Goal: Transaction & Acquisition: Purchase product/service

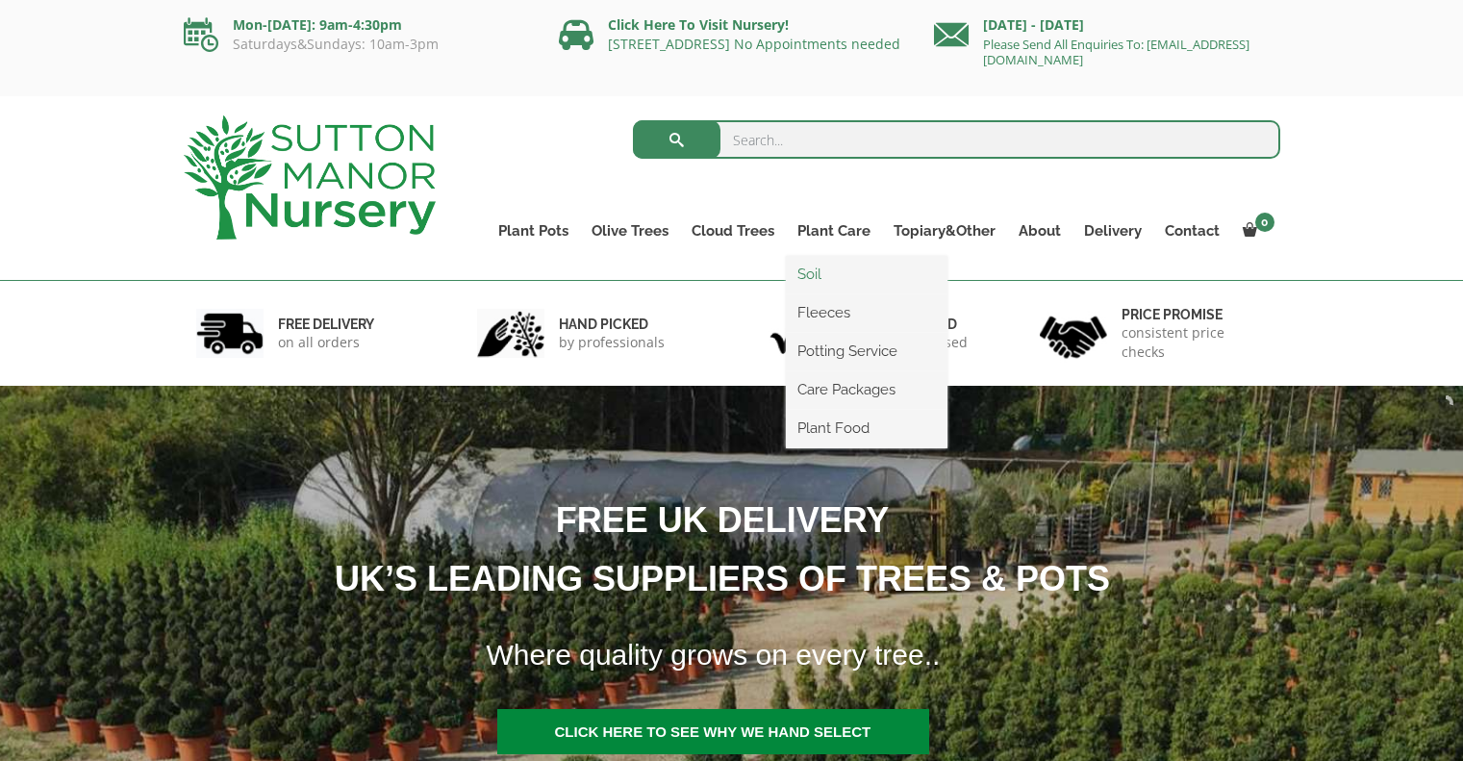
click at [834, 281] on link "Soil" at bounding box center [867, 274] width 162 height 29
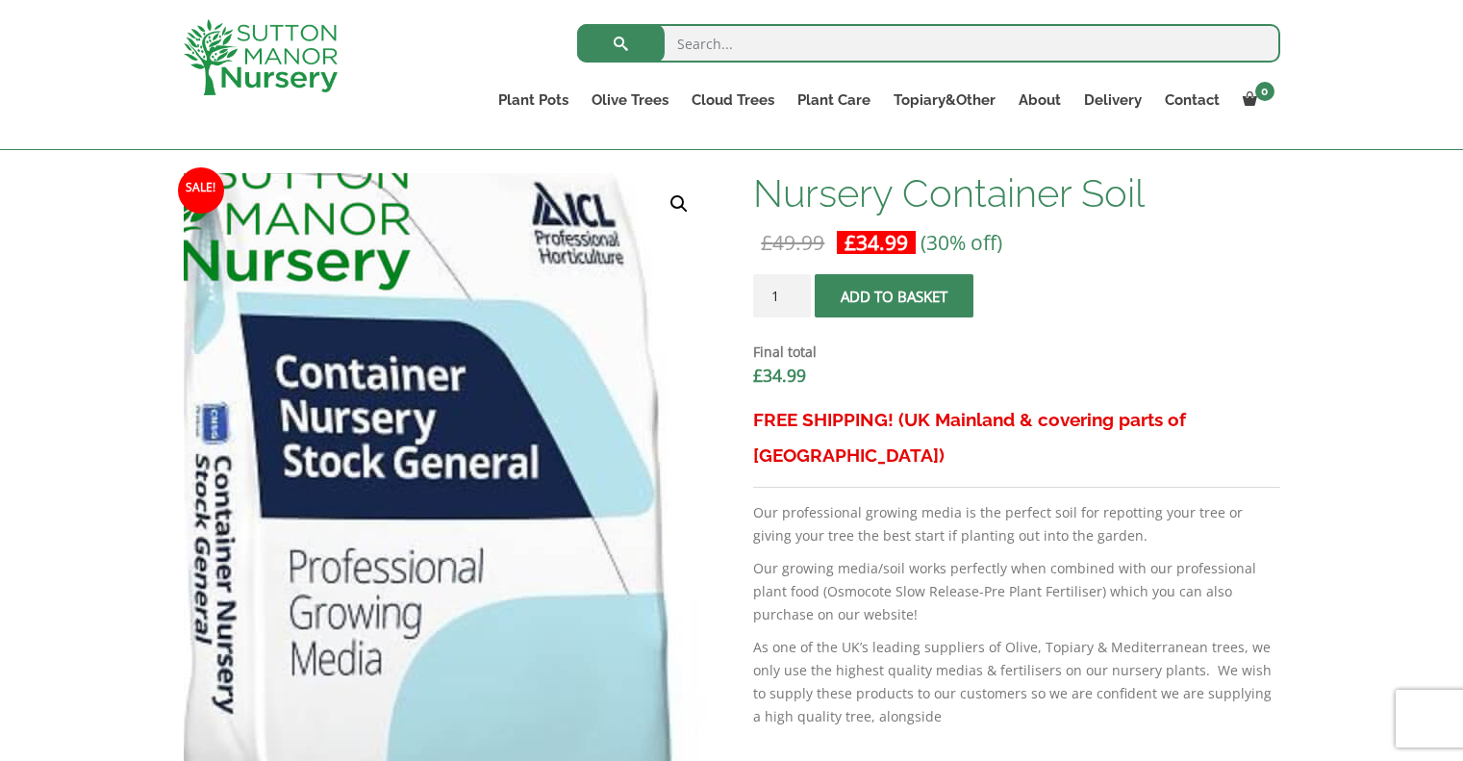
scroll to position [96, 0]
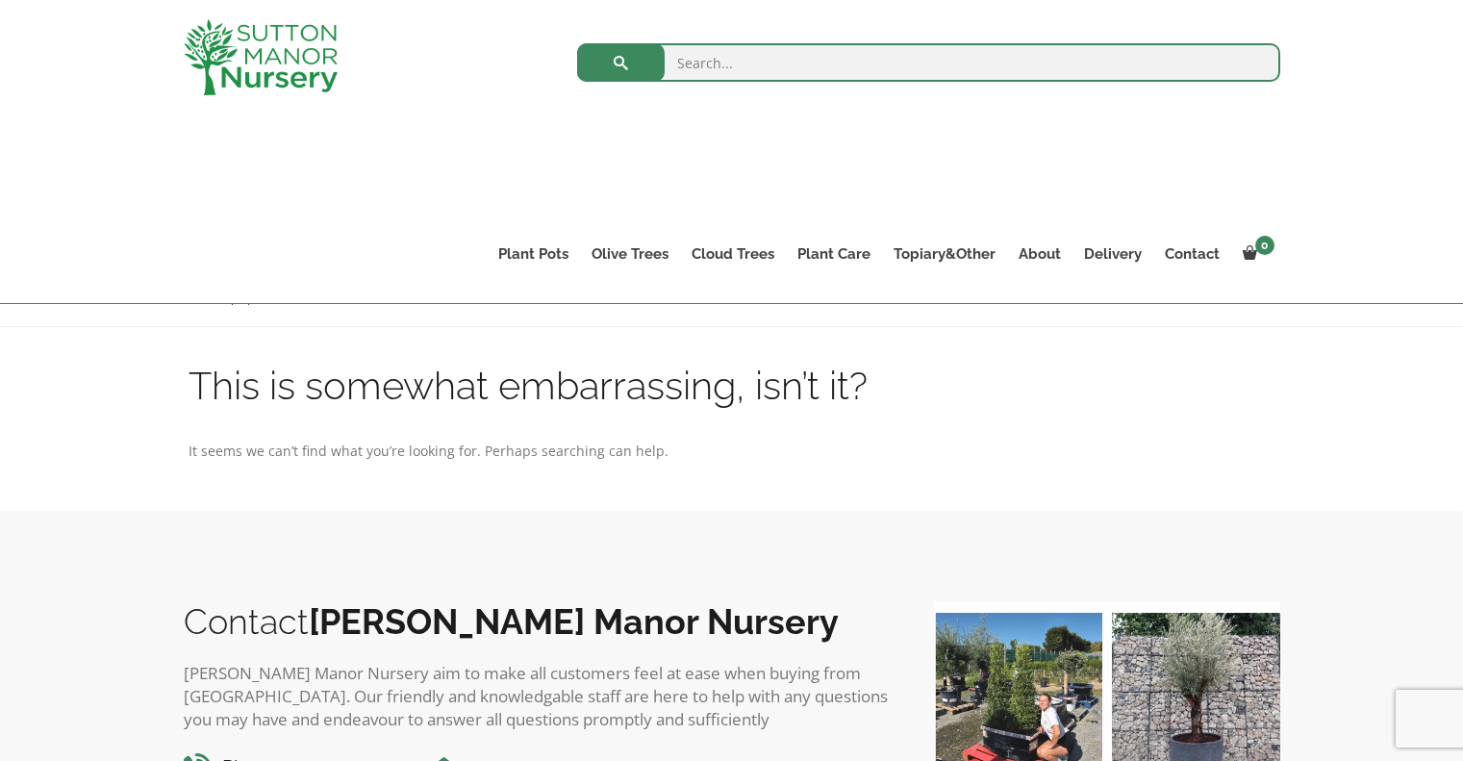
scroll to position [192, 0]
